Goal: Transaction & Acquisition: Download file/media

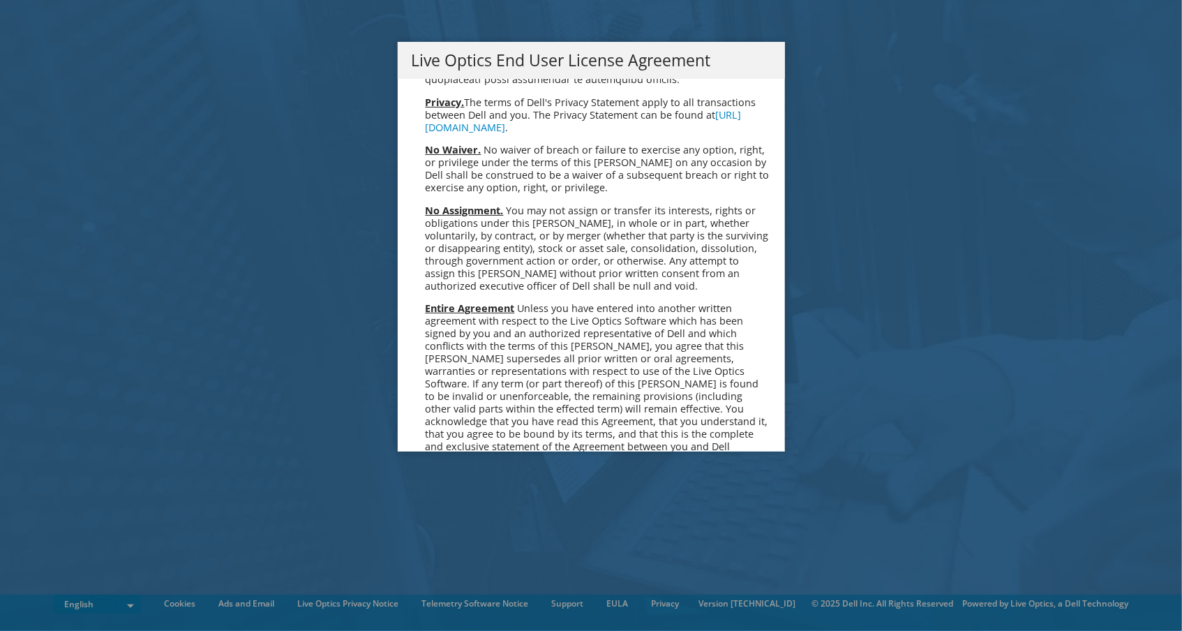
scroll to position [5277, 0]
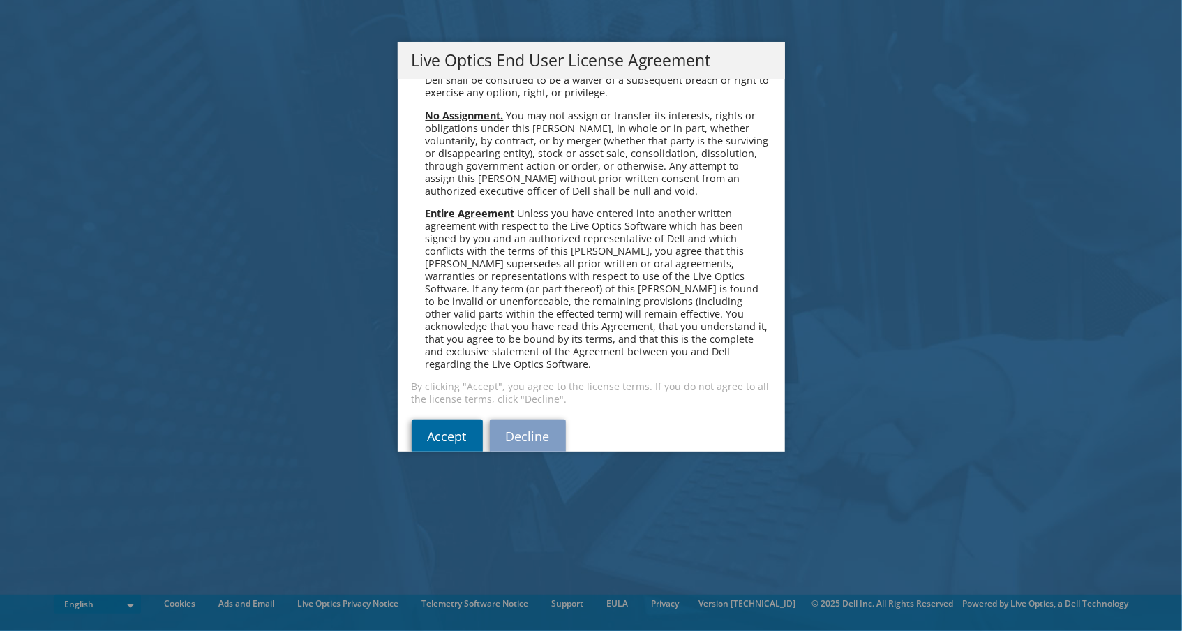
click at [438, 419] on link "Accept" at bounding box center [447, 435] width 71 height 33
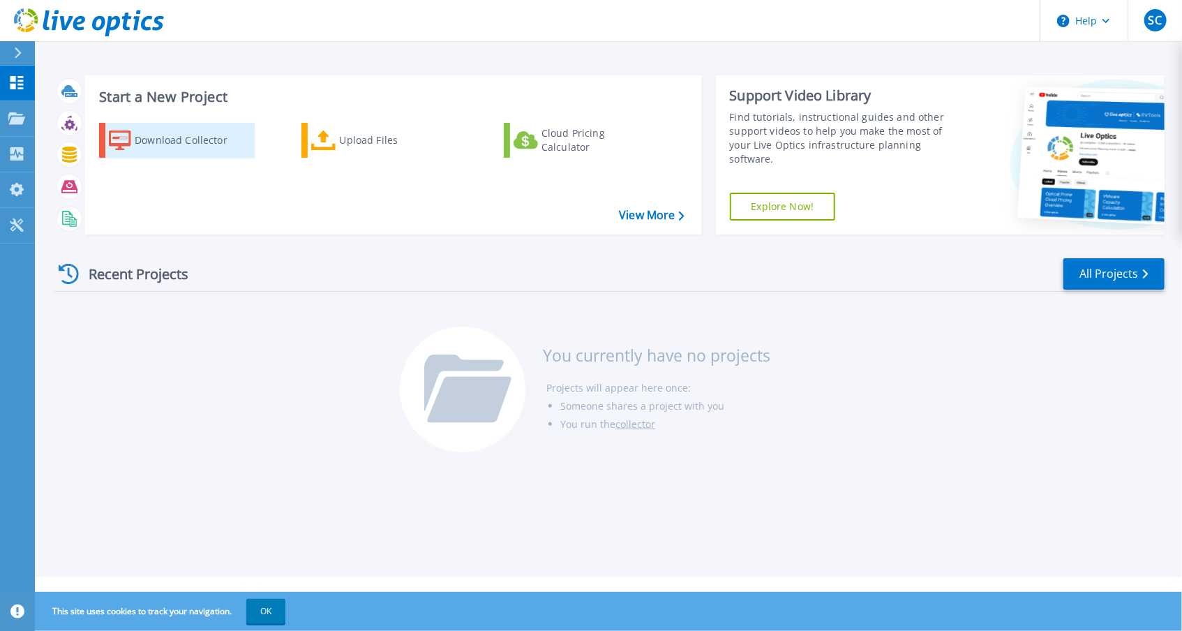
click at [153, 139] on div "Download Collector" at bounding box center [191, 140] width 112 height 28
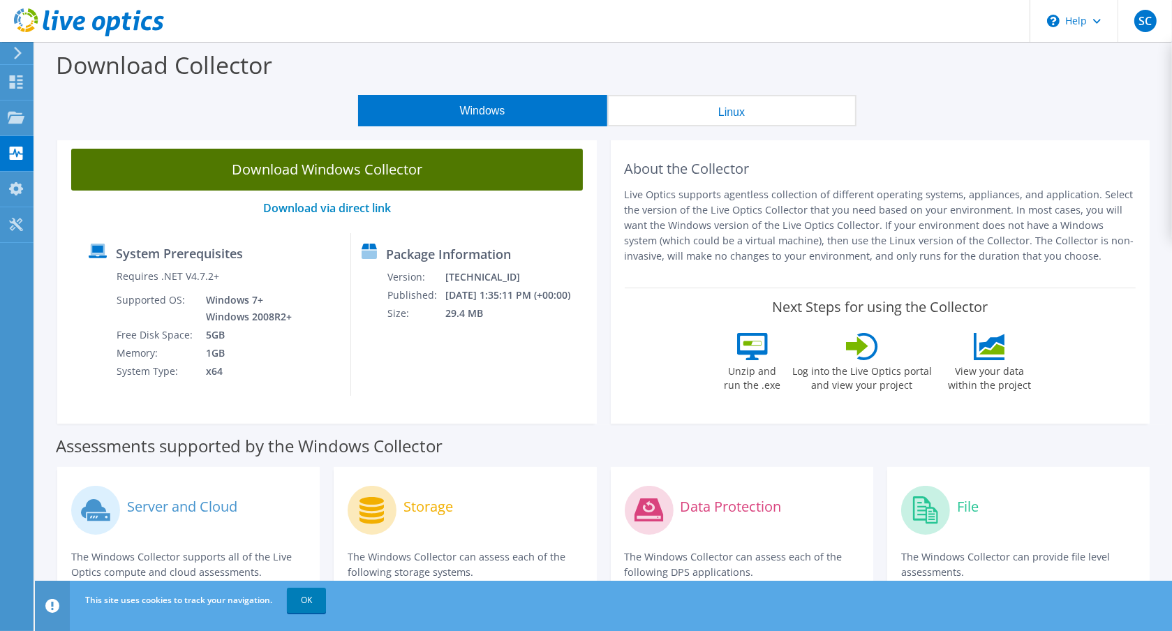
click at [343, 169] on link "Download Windows Collector" at bounding box center [327, 170] width 512 height 42
